Goal: Information Seeking & Learning: Learn about a topic

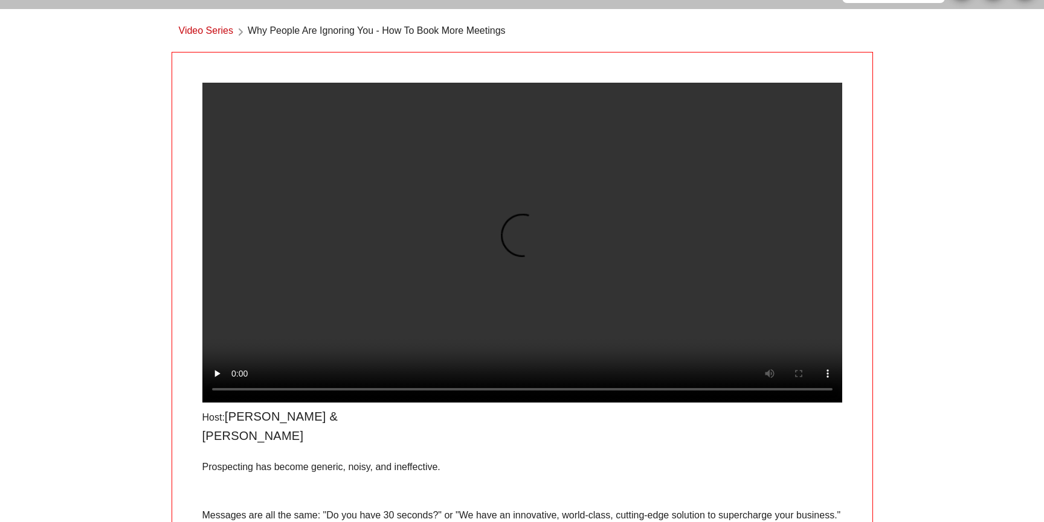
click at [144, 322] on div "​ Language English Video Series Why People Are Ignoring You - How To Book More …" at bounding box center [522, 321] width 1044 height 720
click at [411, 27] on span "Why People Are Ignoring You - How To Book More Meetings" at bounding box center [377, 32] width 258 height 16
click at [407, 43] on div "Video Series Why People Are Ignoring You - How To Book More Meetings" at bounding box center [522, 34] width 701 height 36
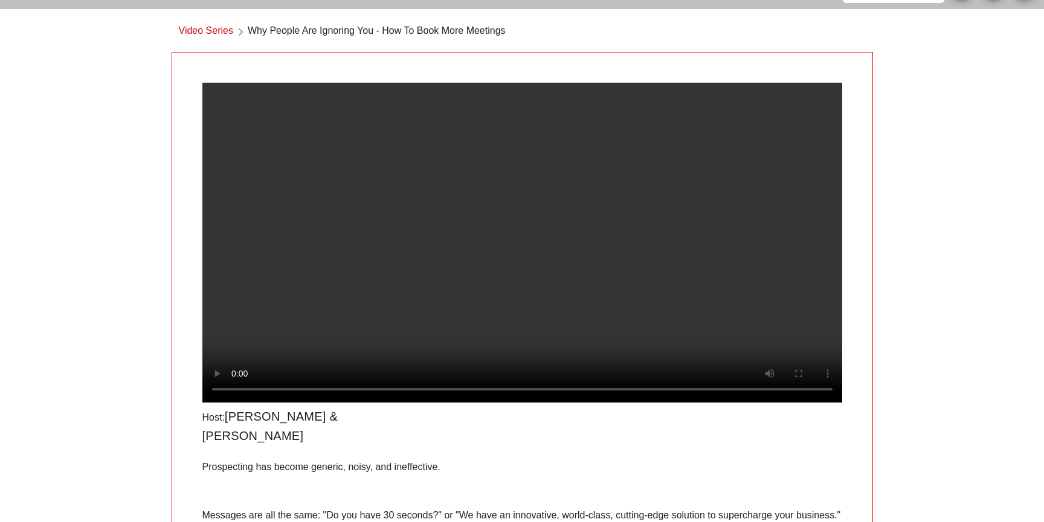
click at [407, 43] on div "Video Series Why People Are Ignoring You - How To Book More Meetings" at bounding box center [522, 34] width 701 height 36
click at [340, 45] on div "Video Series Why People Are Ignoring You - How To Book More Meetings" at bounding box center [522, 34] width 701 height 36
click at [105, 29] on div "​ Language English Video Series Why People Are Ignoring You - How To Book More …" at bounding box center [522, 321] width 1044 height 720
